Goal: Find specific page/section: Find specific page/section

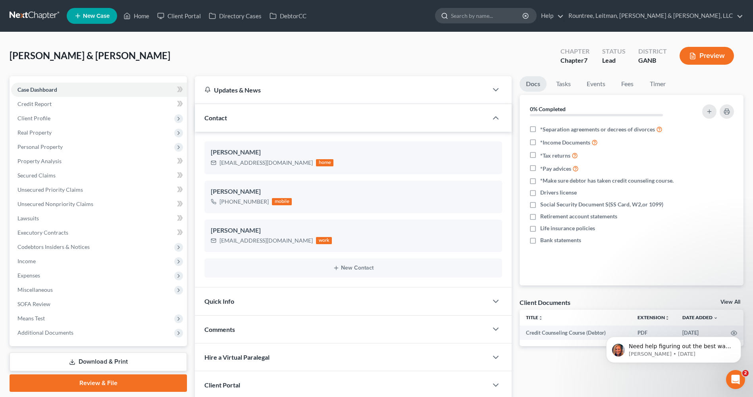
click at [524, 12] on input "search" at bounding box center [487, 15] width 73 height 15
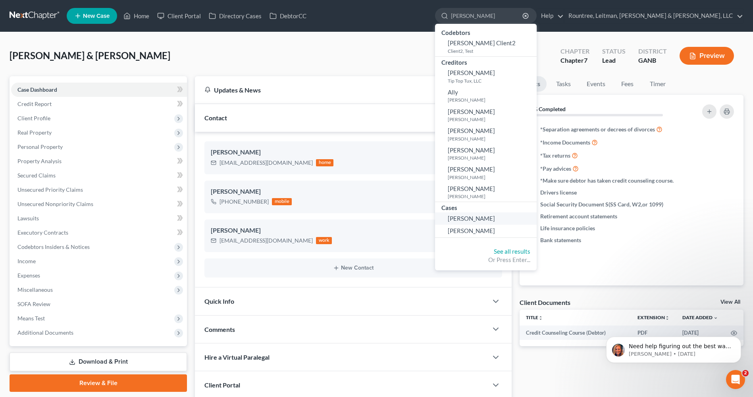
type input "[PERSON_NAME]"
click at [495, 218] on span "[PERSON_NAME]" at bounding box center [471, 218] width 47 height 7
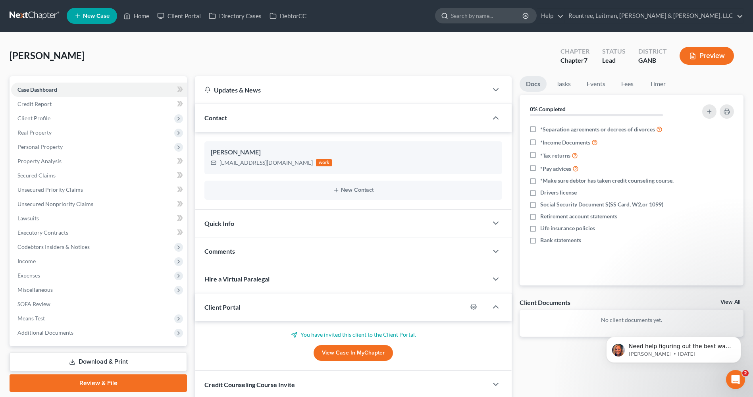
click at [524, 19] on input "search" at bounding box center [487, 15] width 73 height 15
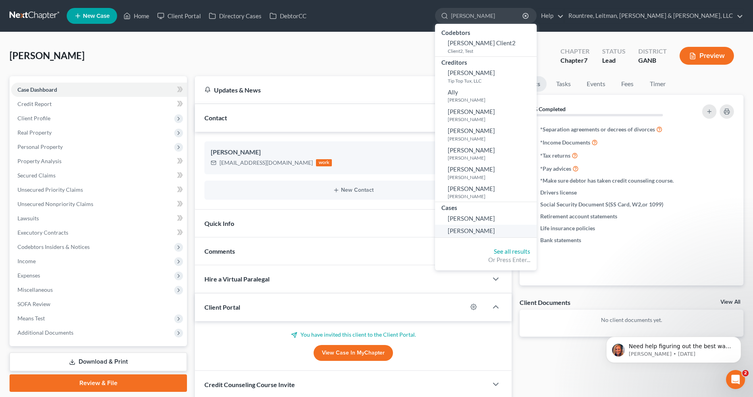
type input "[PERSON_NAME]"
click at [495, 229] on span "[PERSON_NAME]" at bounding box center [471, 230] width 47 height 7
click at [495, 231] on span "[PERSON_NAME]" at bounding box center [471, 230] width 47 height 7
click at [320, 50] on div "Miller, Janelle Upgraded Chapter Chapter 7 Status Lead District GANB Preview" at bounding box center [377, 59] width 734 height 35
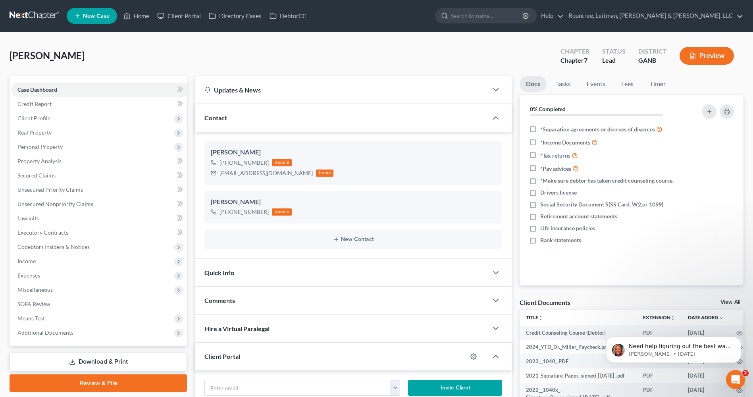
drag, startPoint x: 455, startPoint y: 35, endPoint x: 461, endPoint y: 34, distance: 6.5
click at [456, 35] on div "[PERSON_NAME] Upgraded Chapter Chapter 7 Status Lead District GANB Preview Peti…" at bounding box center [376, 282] width 753 height 501
click at [180, 12] on link "Client Portal" at bounding box center [179, 16] width 52 height 14
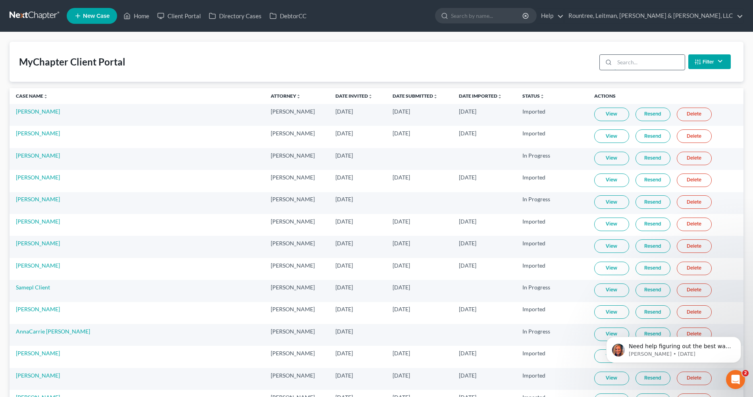
click at [665, 58] on input "search" at bounding box center [650, 62] width 70 height 15
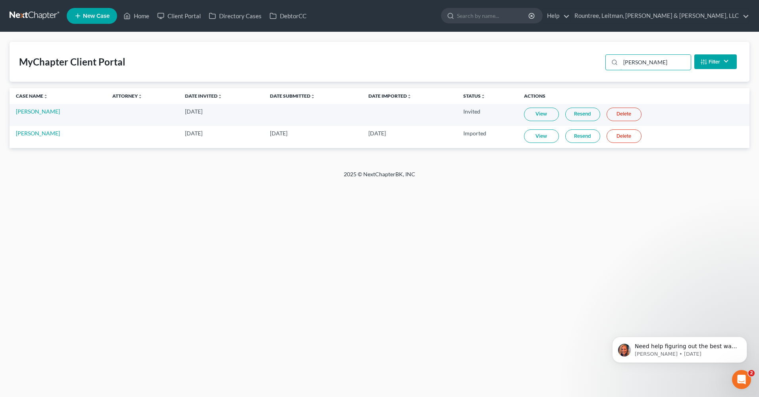
type input "[PERSON_NAME]"
drag, startPoint x: 480, startPoint y: 133, endPoint x: 458, endPoint y: 137, distance: 21.8
click at [458, 137] on td "Imported" at bounding box center [487, 137] width 61 height 22
drag, startPoint x: 458, startPoint y: 137, endPoint x: 464, endPoint y: 139, distance: 6.3
click at [463, 143] on td "Imported" at bounding box center [487, 137] width 61 height 22
